Goal: Task Accomplishment & Management: Manage account settings

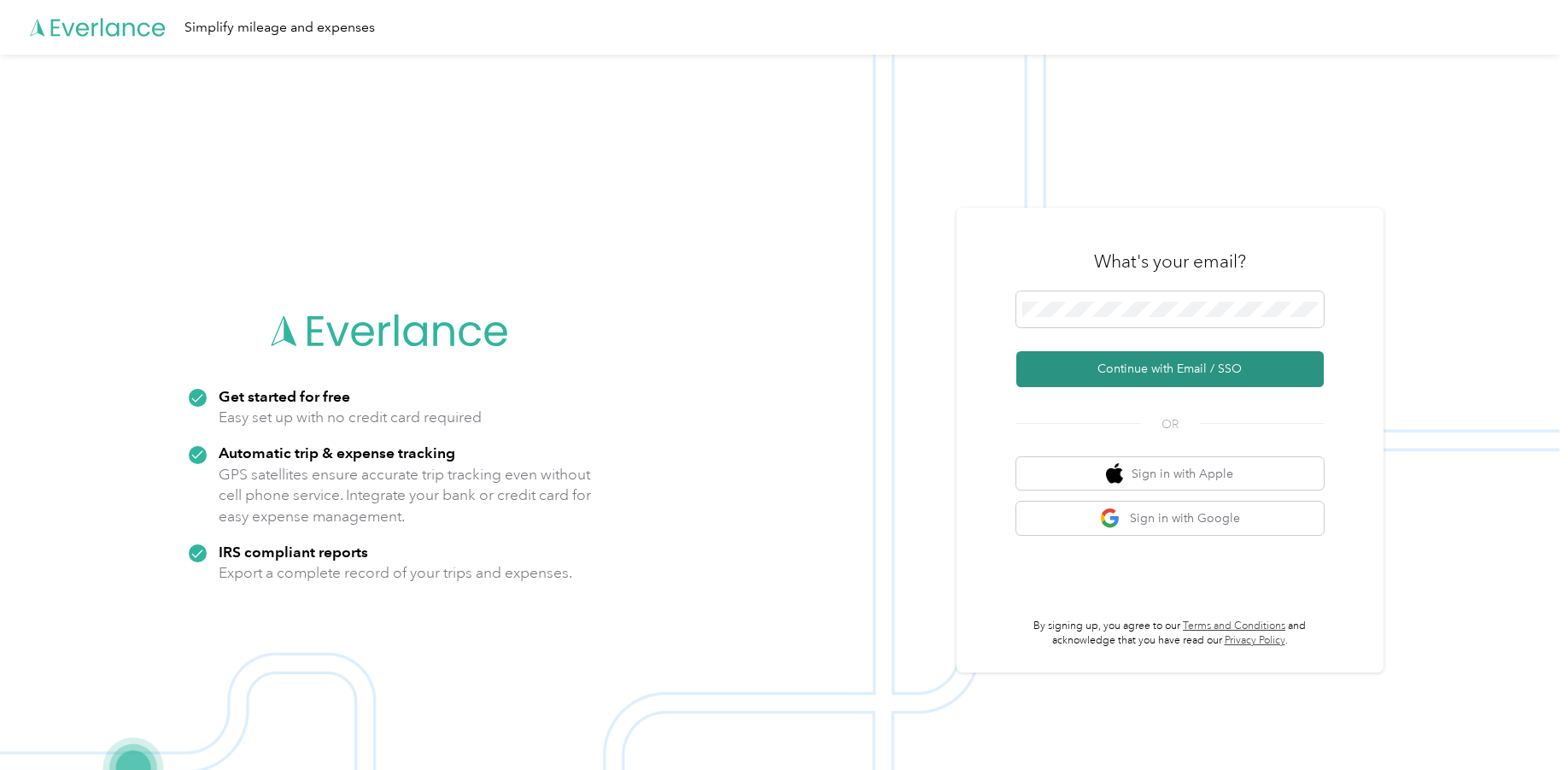
click at [1121, 356] on button "Continue with Email / SSO" at bounding box center [1170, 369] width 307 height 36
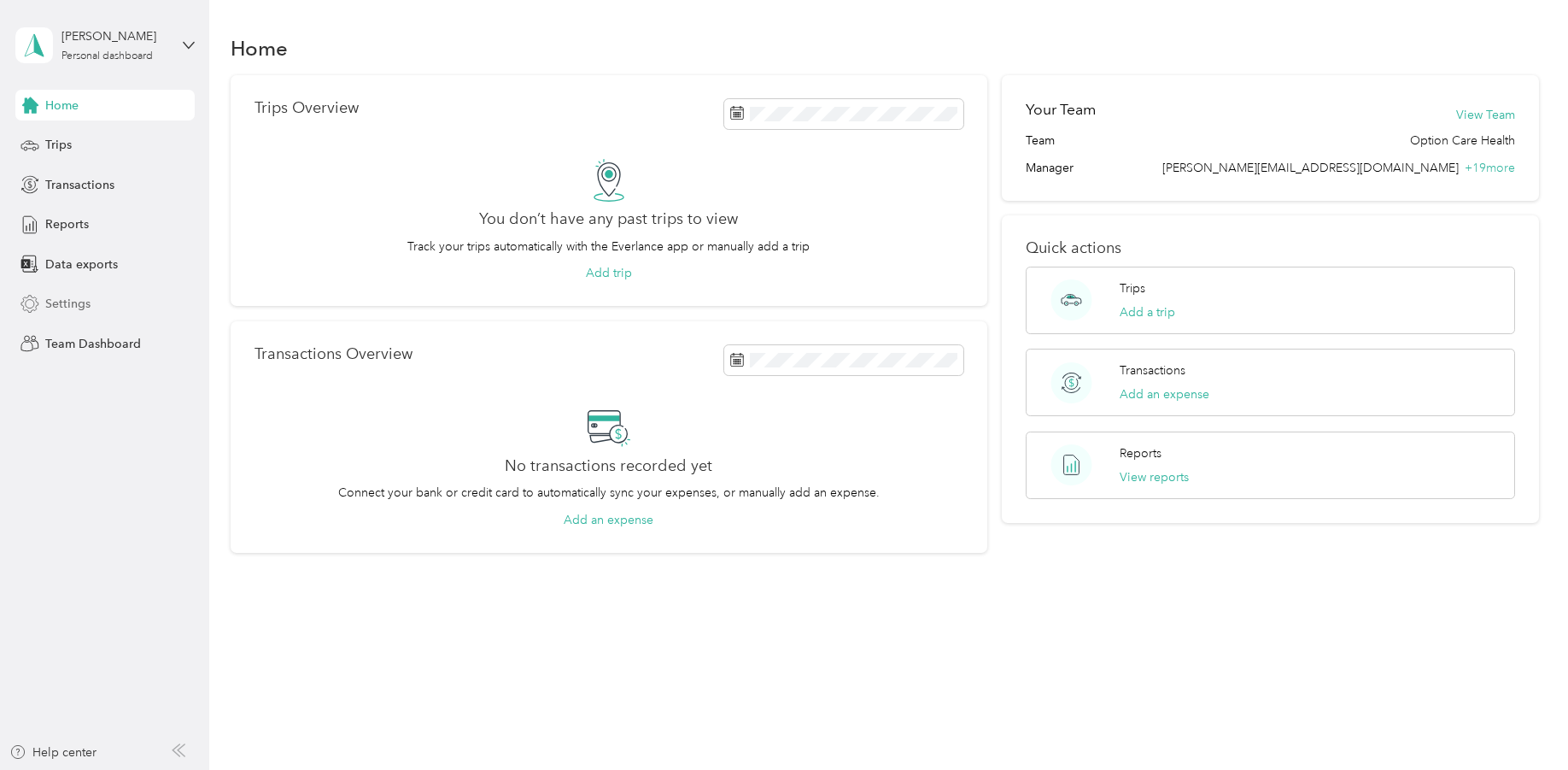
click at [55, 307] on span "Settings" at bounding box center [67, 303] width 45 height 18
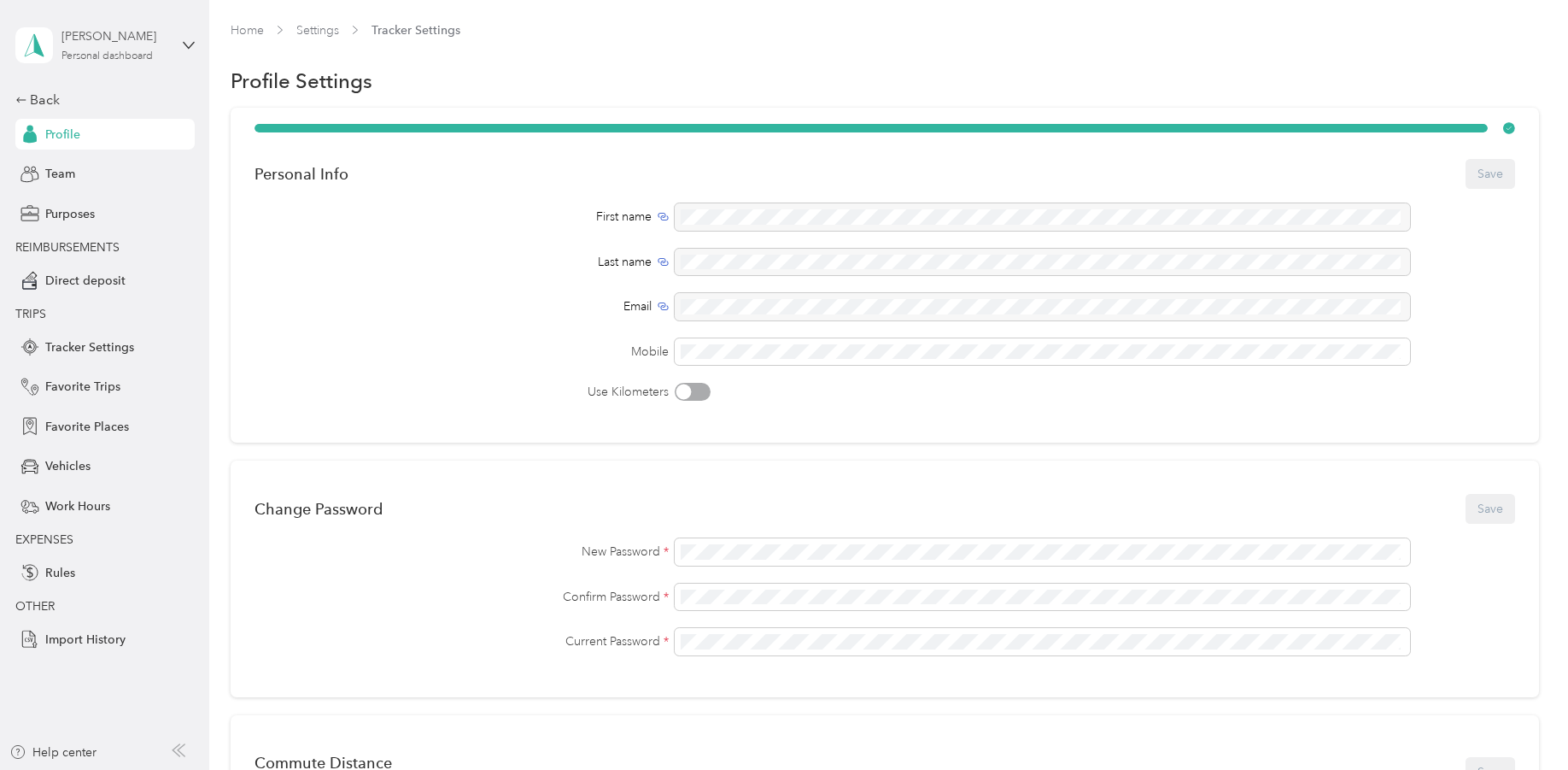
click at [152, 35] on div "[PERSON_NAME]" at bounding box center [114, 36] width 107 height 18
click at [111, 211] on div "Log out" at bounding box center [292, 218] width 528 height 30
